Goal: Communication & Community: Answer question/provide support

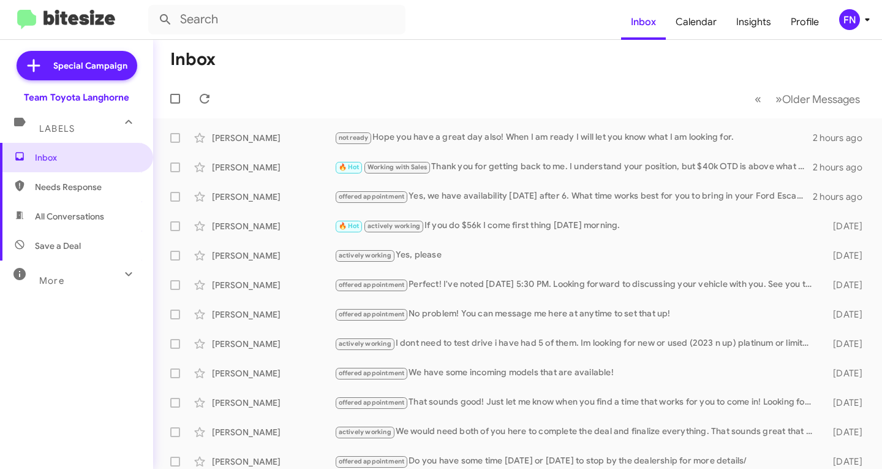
click at [22, 224] on span "All Conversations" at bounding box center [76, 216] width 153 height 29
type input "in:all-conversations"
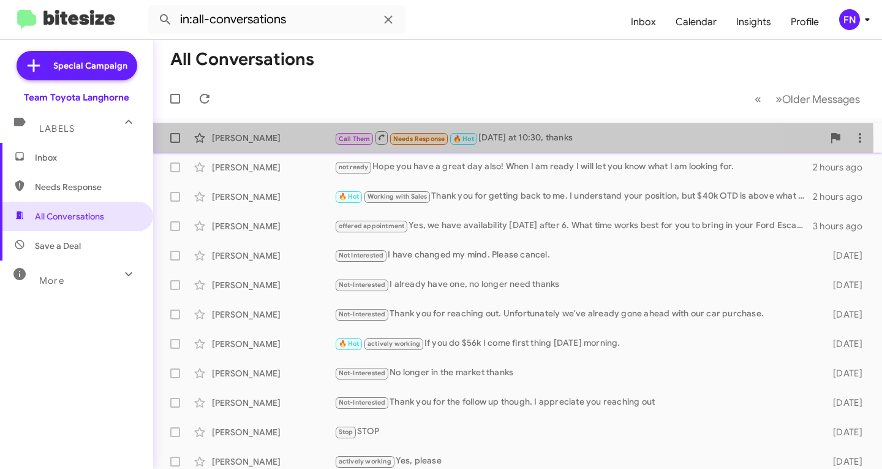
click at [284, 143] on div "[PERSON_NAME]" at bounding box center [273, 138] width 123 height 12
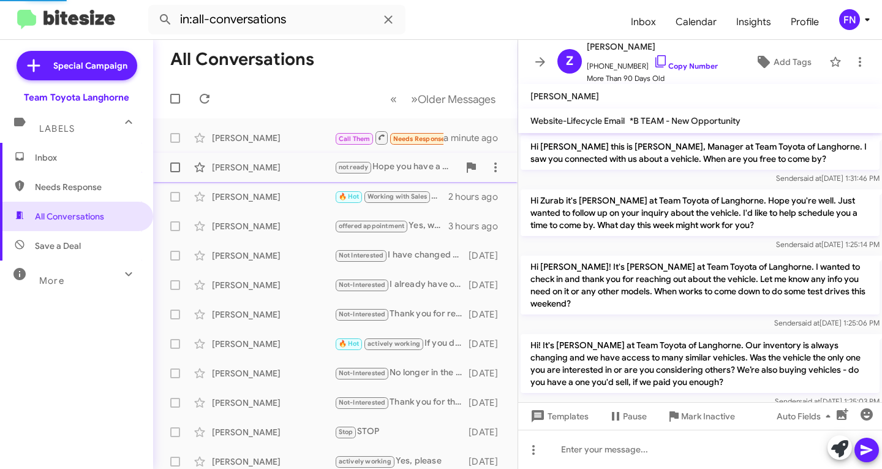
scroll to position [991, 0]
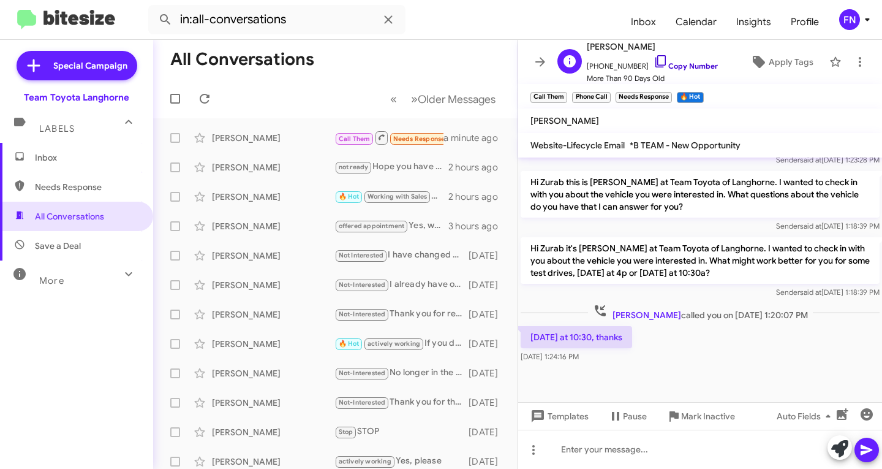
click at [685, 64] on link "Copy Number" at bounding box center [686, 65] width 64 height 9
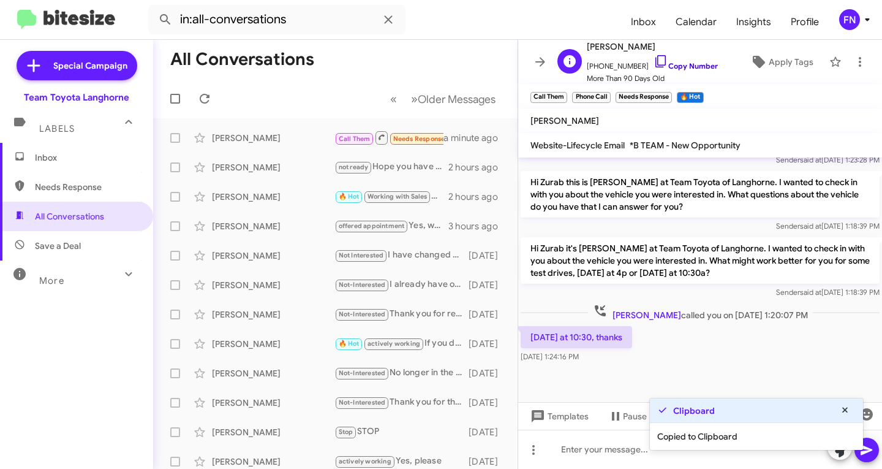
click at [685, 63] on link "Copy Number" at bounding box center [686, 65] width 64 height 9
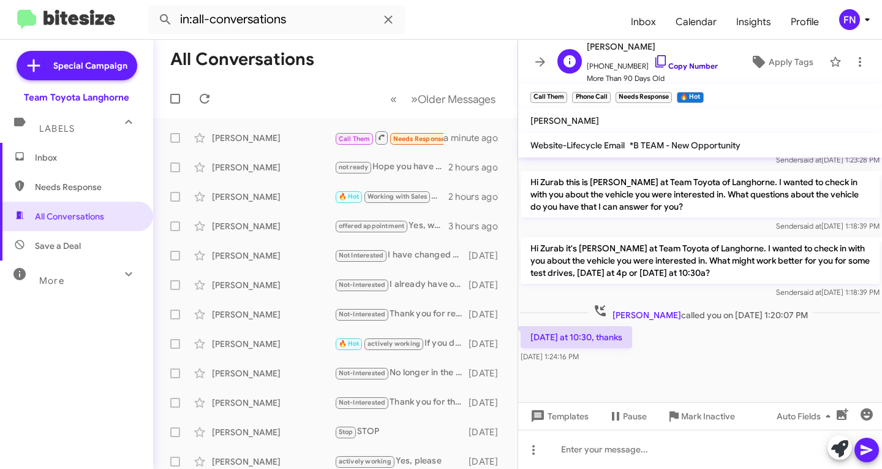
click at [680, 63] on link "Copy Number" at bounding box center [686, 65] width 64 height 9
click at [835, 452] on icon at bounding box center [840, 448] width 17 height 17
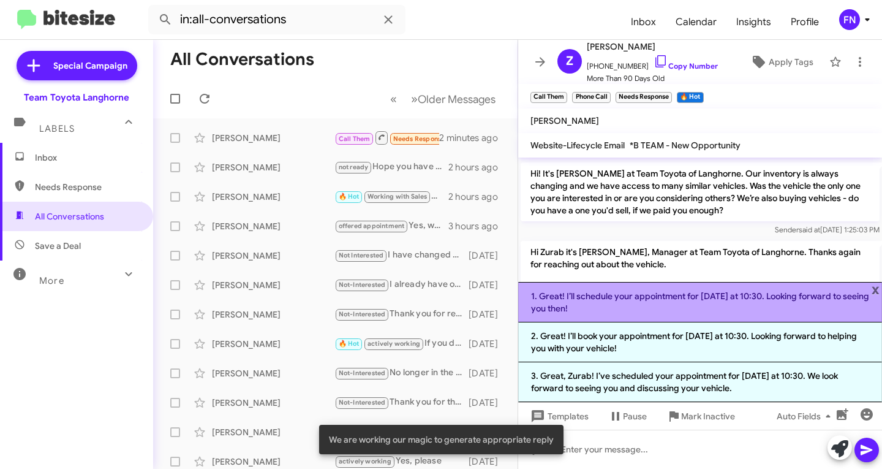
scroll to position [195, 0]
click at [605, 293] on li "1. Great! I’ll schedule your appointment for [DATE] at 10:30. Looking forward t…" at bounding box center [700, 302] width 364 height 40
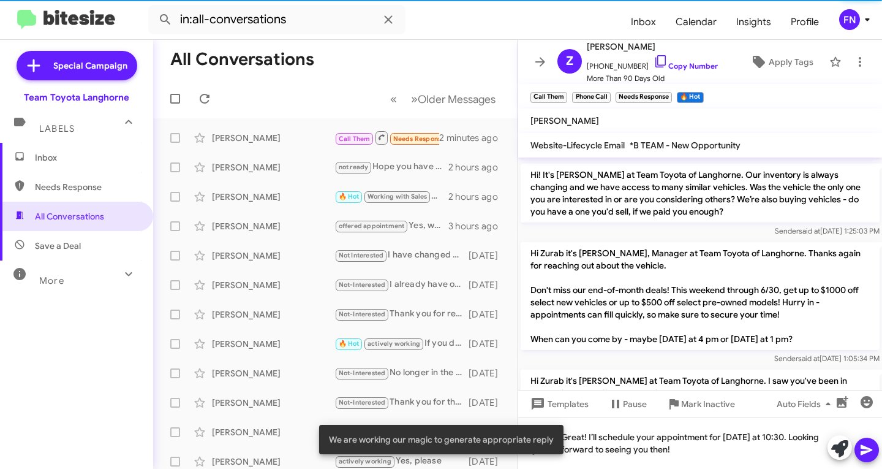
click at [859, 450] on button at bounding box center [867, 450] width 25 height 25
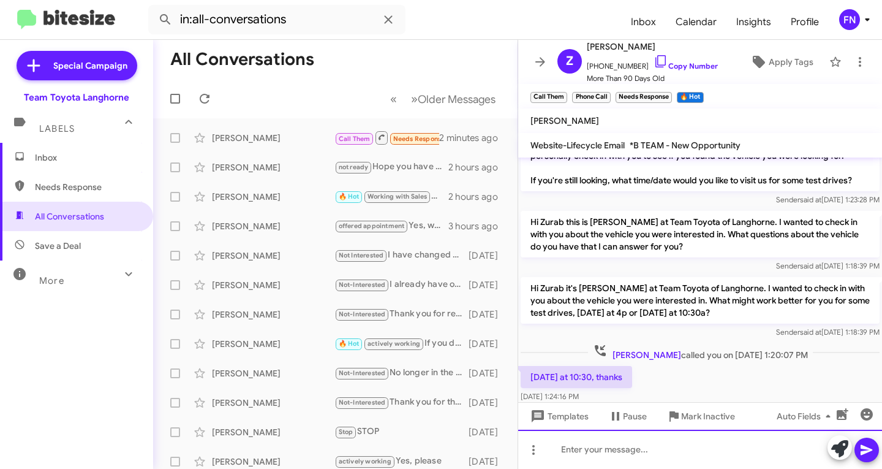
scroll to position [1073, 0]
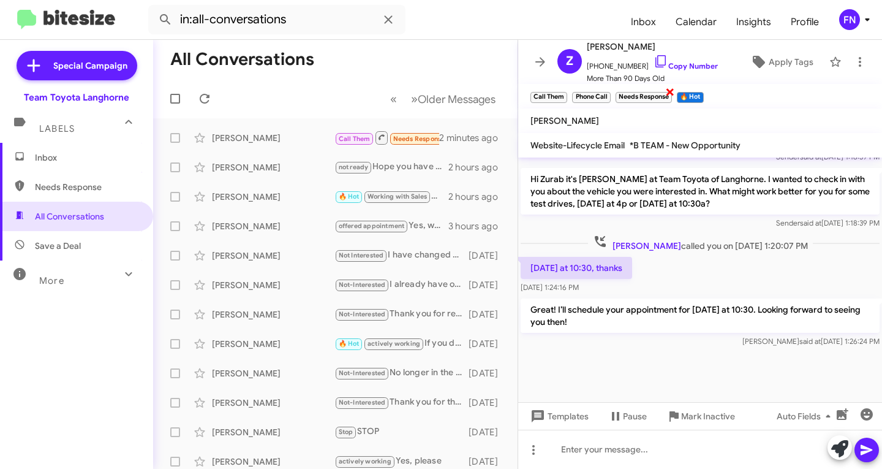
click at [671, 91] on span "×" at bounding box center [670, 91] width 10 height 15
click at [610, 95] on span "×" at bounding box center [609, 91] width 10 height 15
drag, startPoint x: 557, startPoint y: 96, endPoint x: 563, endPoint y: 93, distance: 6.3
click at [559, 94] on small "Call Them" at bounding box center [549, 97] width 37 height 11
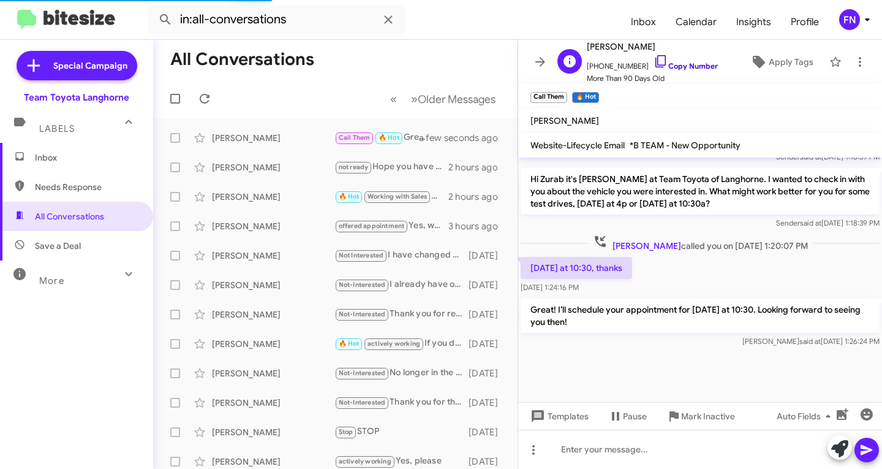
click at [684, 66] on link "Copy Number" at bounding box center [686, 65] width 64 height 9
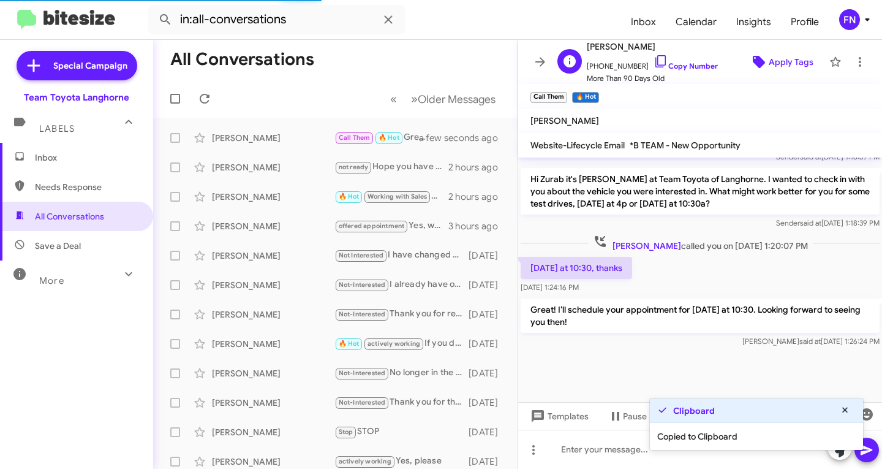
click at [771, 57] on span "Apply Tags" at bounding box center [791, 62] width 45 height 22
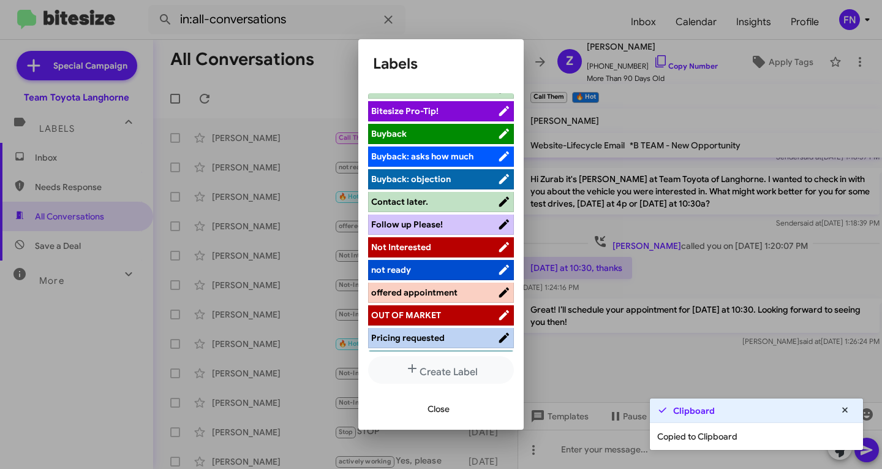
scroll to position [0, 0]
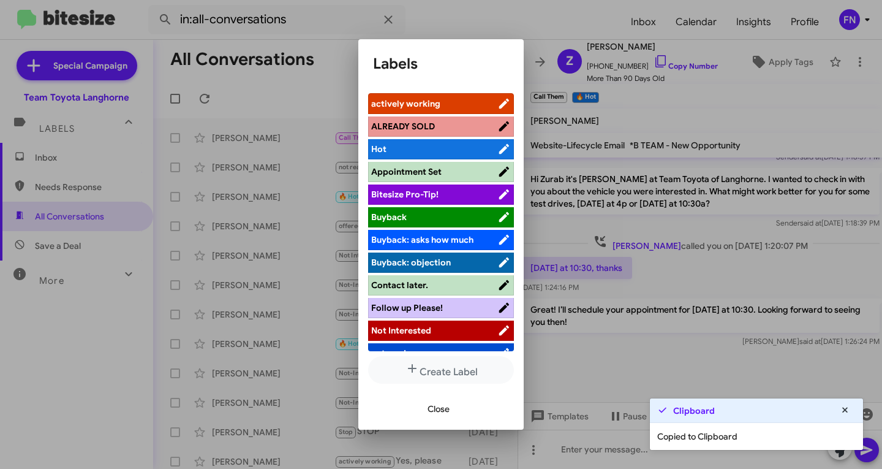
click at [442, 164] on li "Appointment Set" at bounding box center [441, 172] width 146 height 20
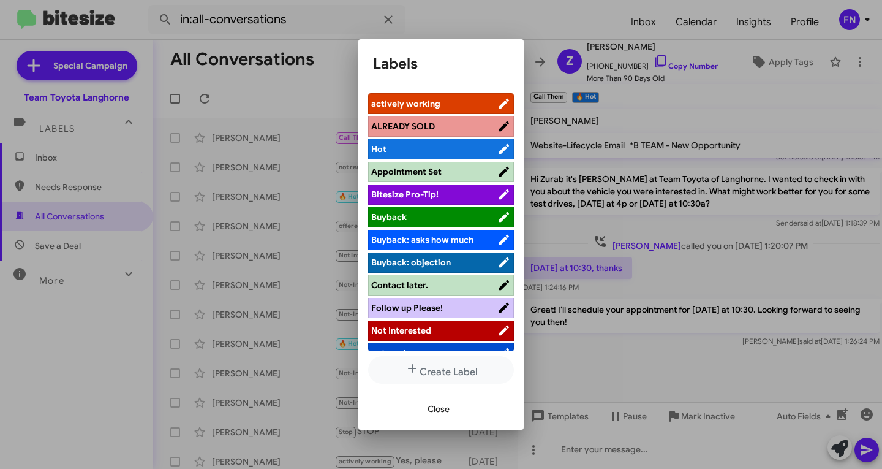
click at [441, 172] on span "Appointment Set" at bounding box center [434, 171] width 126 height 12
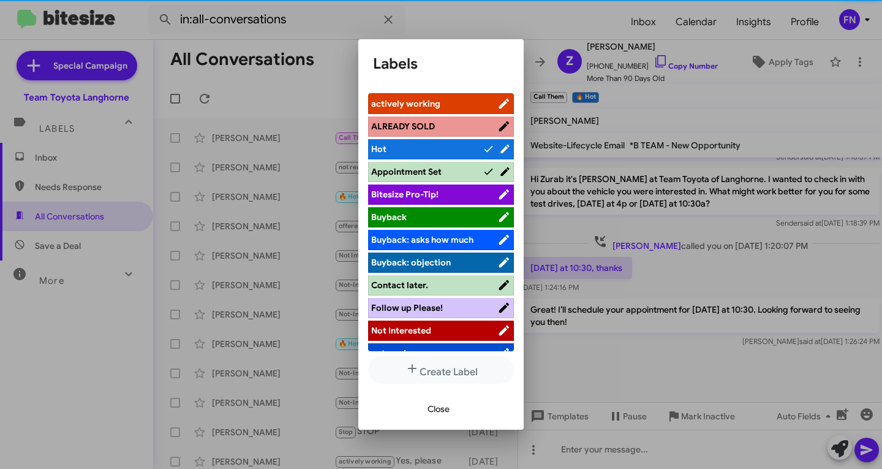
click at [439, 412] on span "Close" at bounding box center [439, 409] width 22 height 22
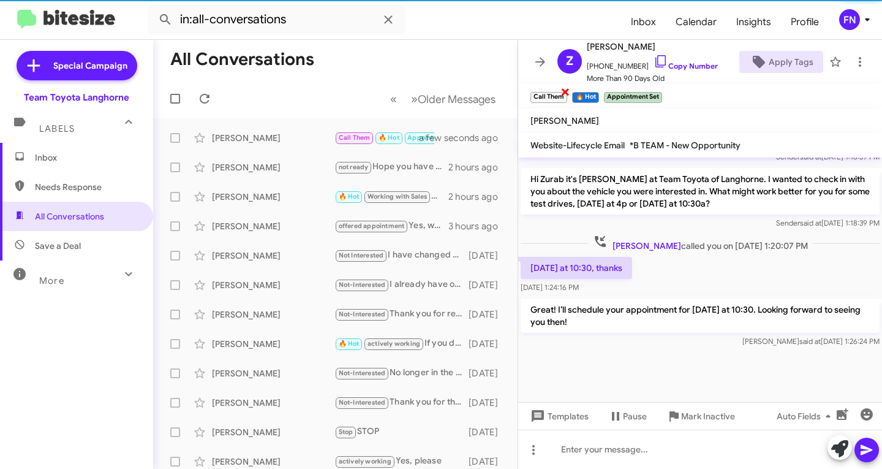
click at [567, 92] on span "×" at bounding box center [566, 91] width 10 height 15
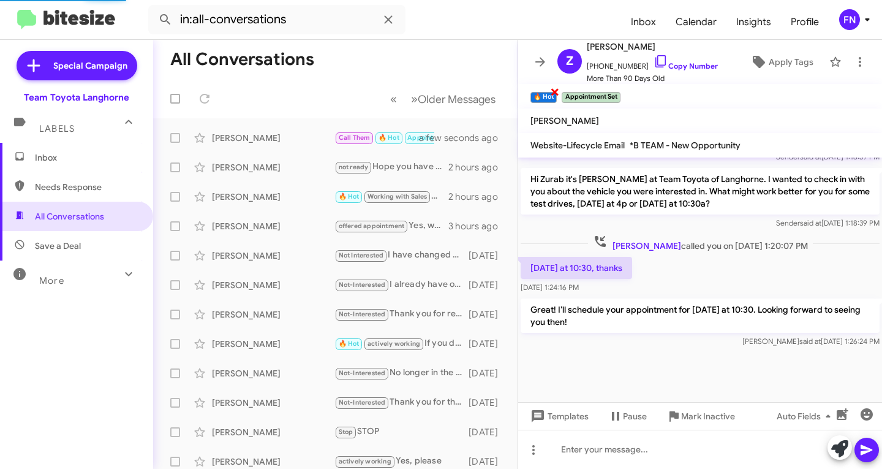
click at [557, 92] on span "×" at bounding box center [555, 91] width 10 height 15
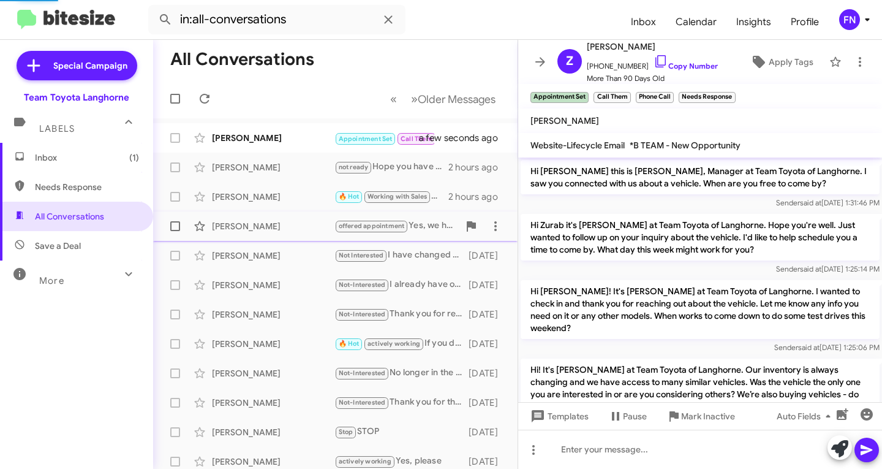
scroll to position [61, 0]
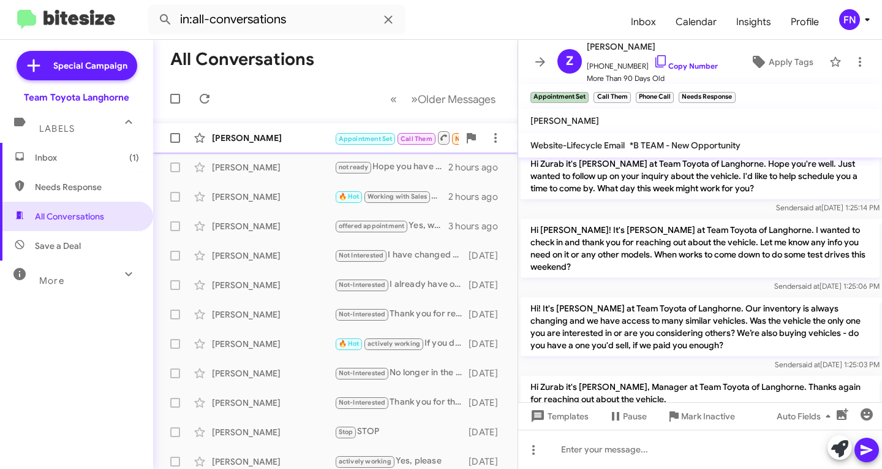
click at [256, 138] on div "[PERSON_NAME]" at bounding box center [273, 138] width 123 height 12
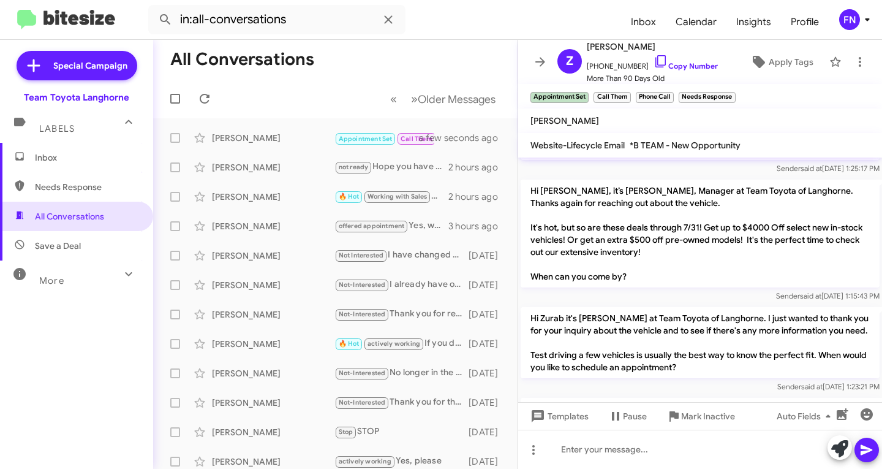
scroll to position [405, 0]
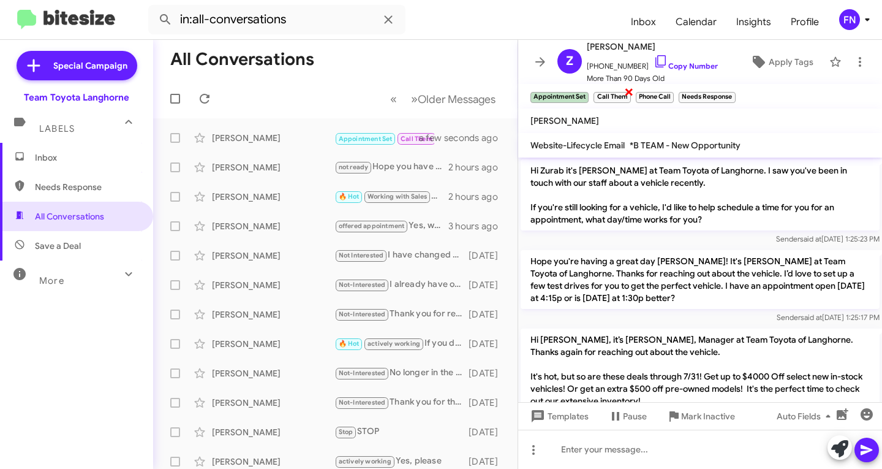
click at [627, 93] on span "×" at bounding box center [629, 91] width 10 height 15
click at [685, 89] on div "Needs Response ×" at bounding box center [665, 95] width 61 height 15
click at [690, 89] on span "×" at bounding box center [692, 91] width 10 height 15
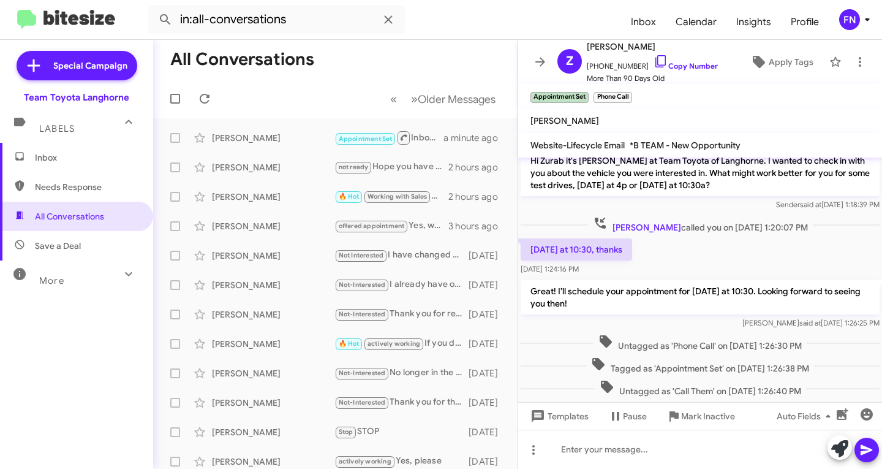
scroll to position [895, 0]
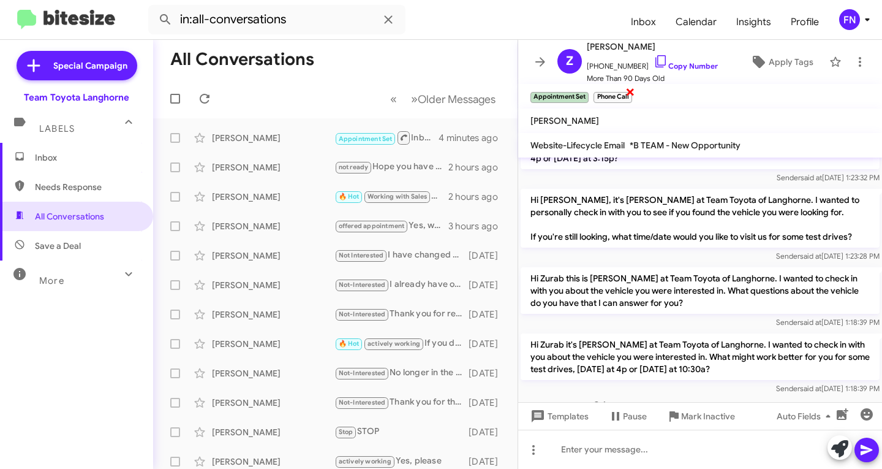
click at [632, 92] on span "×" at bounding box center [631, 91] width 10 height 15
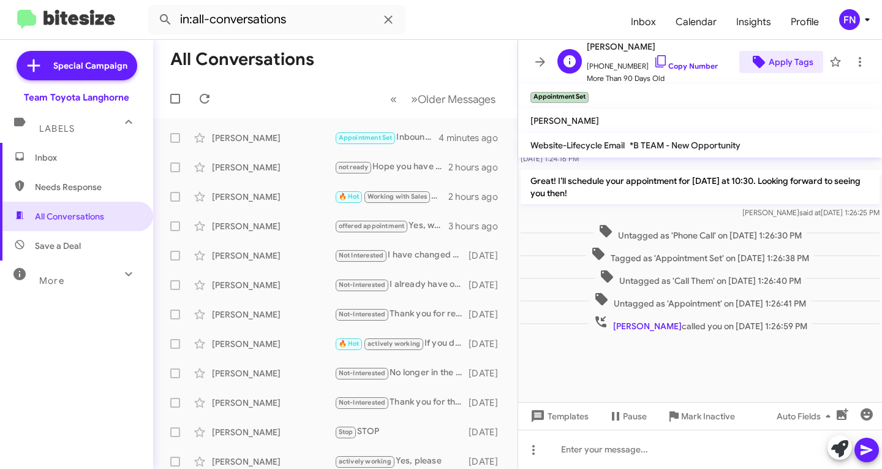
click at [806, 52] on button "Apply Tags" at bounding box center [782, 62] width 84 height 22
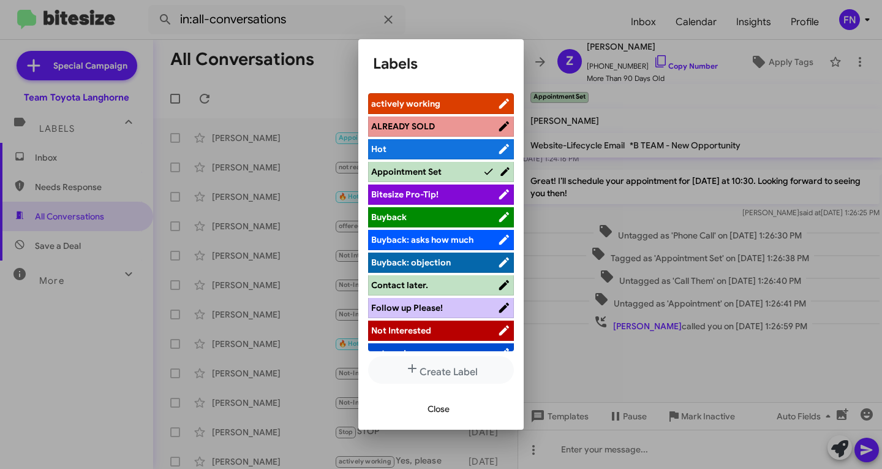
scroll to position [61, 0]
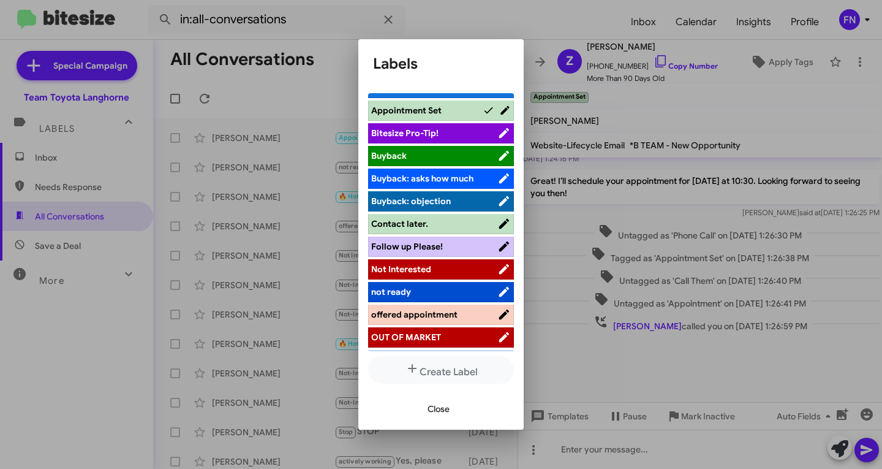
click at [426, 266] on span "Not Interested" at bounding box center [401, 268] width 60 height 11
click at [436, 414] on span "Close" at bounding box center [439, 409] width 22 height 22
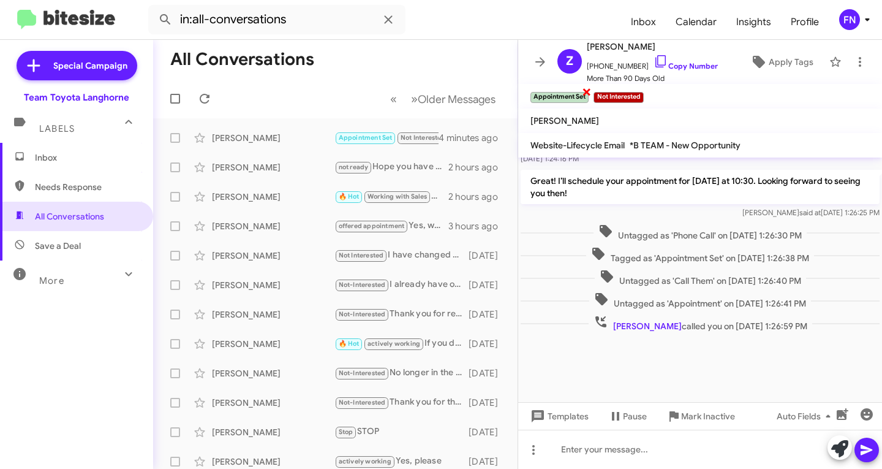
click at [580, 96] on small "Appointment Set" at bounding box center [560, 97] width 58 height 11
click at [588, 98] on span "×" at bounding box center [587, 91] width 10 height 15
